Goal: Task Accomplishment & Management: Use online tool/utility

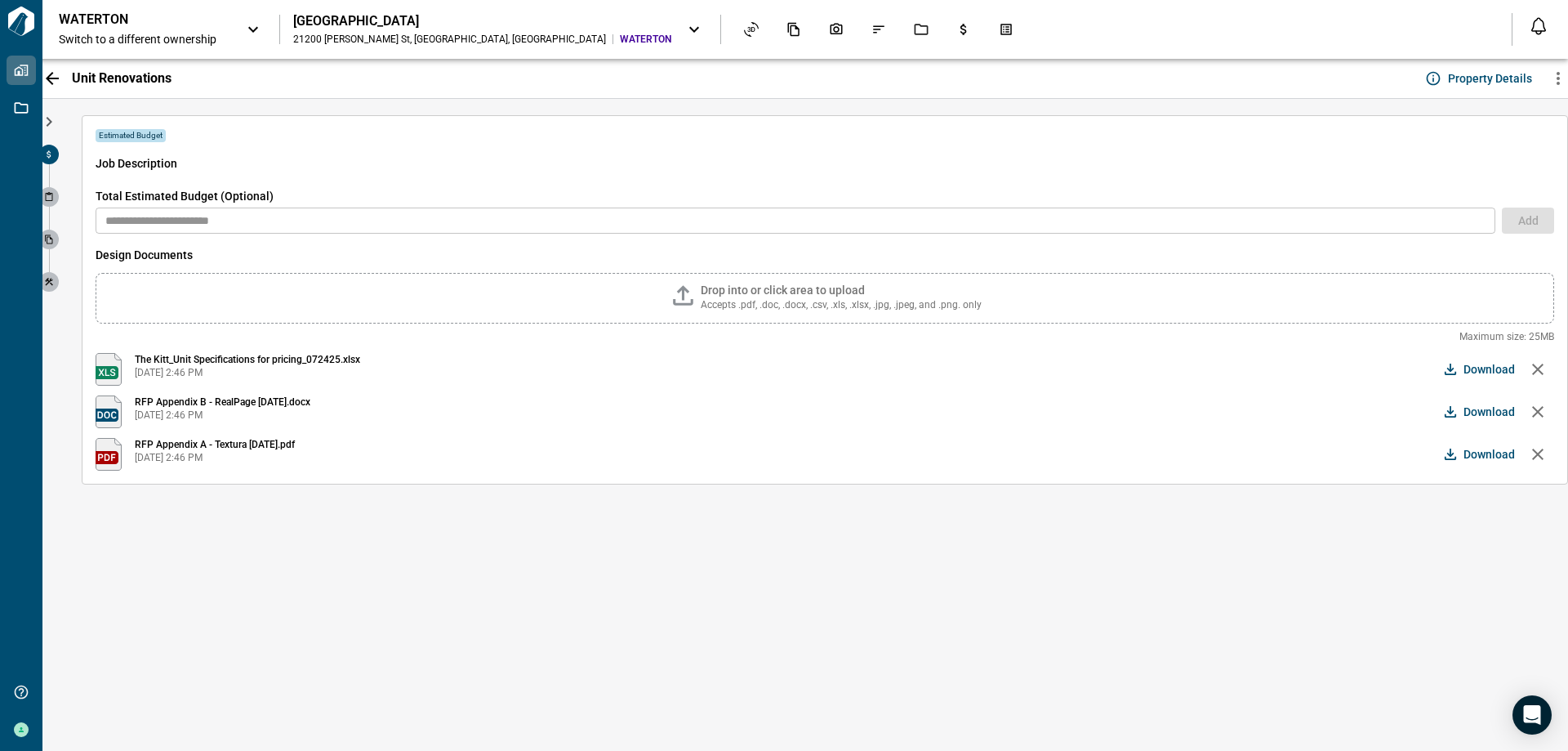
click at [1162, 225] on input "text" at bounding box center [795, 220] width 1400 height 26
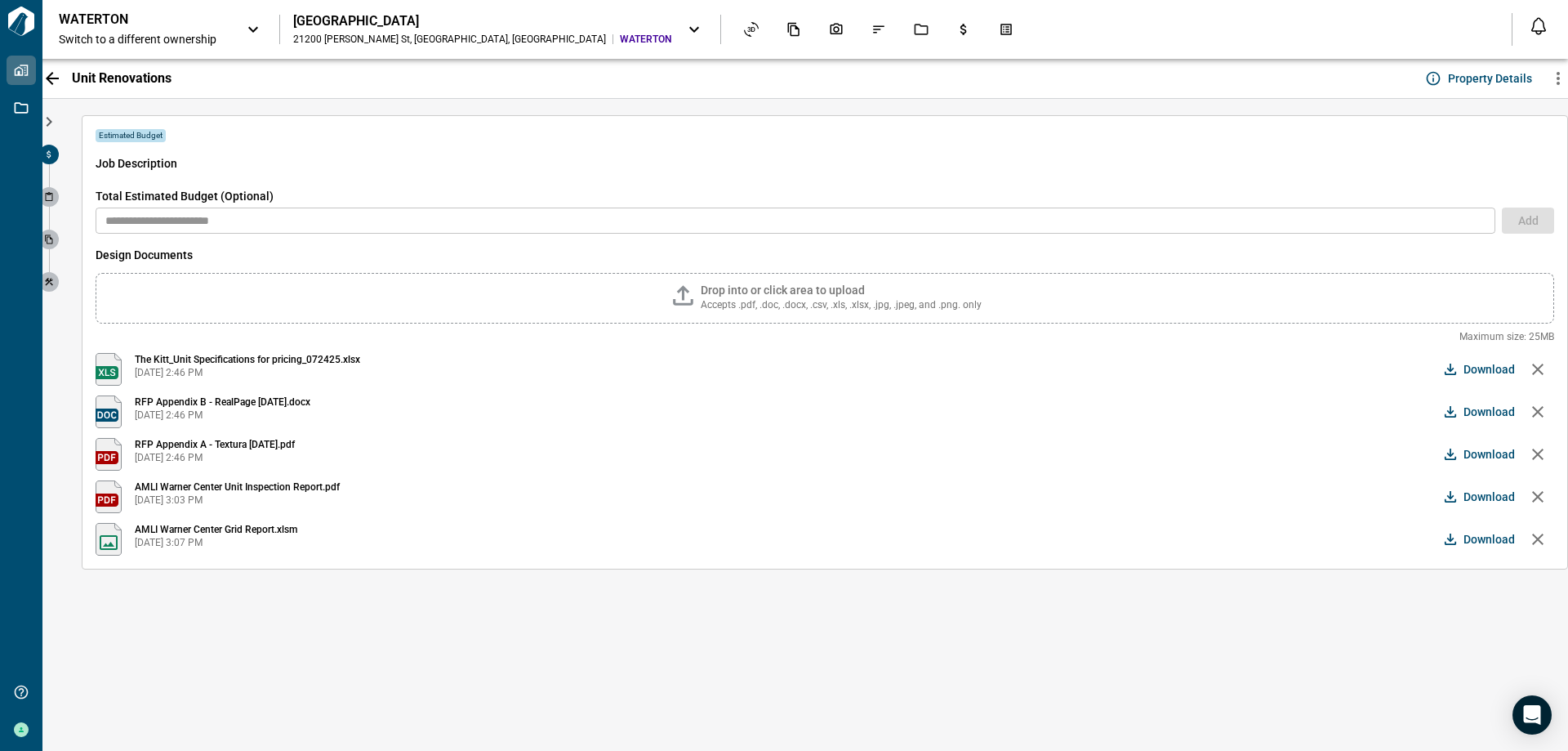
click at [401, 591] on div "Estimated Budget Job Description Total Estimated Budget (Optional) ​ Add Design…" at bounding box center [825, 424] width 1519 height 652
